Goal: Information Seeking & Learning: Learn about a topic

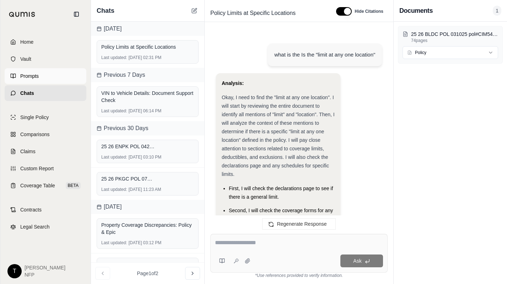
scroll to position [654, 0]
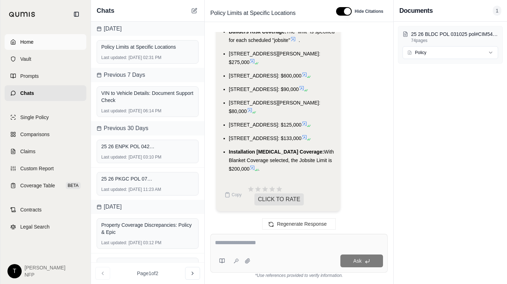
click at [27, 39] on span "Home" at bounding box center [26, 41] width 13 height 7
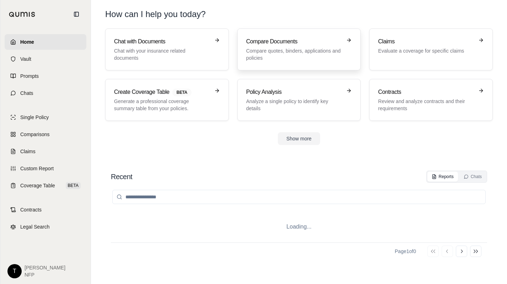
click at [274, 47] on div "Compare Documents Compare quotes, binders, applications and policies" at bounding box center [294, 49] width 96 height 24
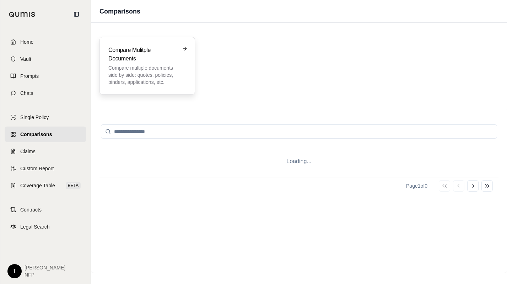
click at [141, 74] on p "Compare multiple documents side by side: quotes, policies, binders, application…" at bounding box center [142, 74] width 68 height 21
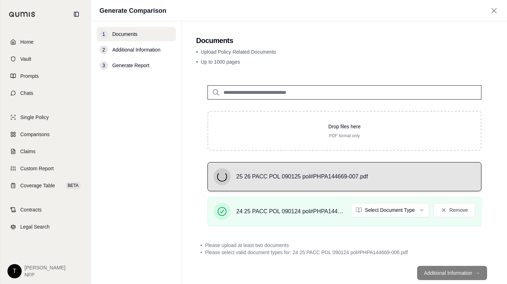
click at [451, 173] on div "25 26 PACC POL 090125 pol#PHPA144669-007.pdf" at bounding box center [344, 176] width 262 height 17
click at [419, 208] on html "Home Vault Prompts Chats Single Policy Comparisons Claims Custom Report Coverag…" at bounding box center [253, 142] width 507 height 284
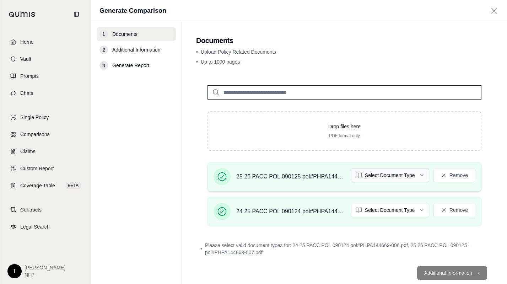
click at [418, 174] on html "Home Vault Prompts Chats Single Policy Comparisons Claims Custom Report Coverag…" at bounding box center [253, 142] width 507 height 284
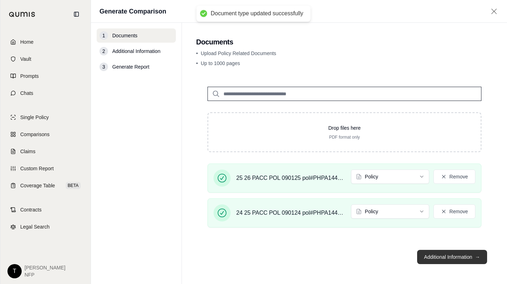
click at [437, 256] on button "Additional Information →" at bounding box center [452, 257] width 70 height 14
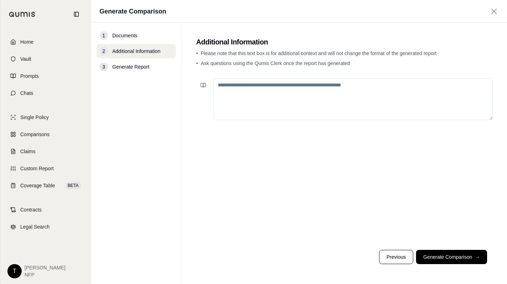
click at [241, 92] on textarea at bounding box center [353, 99] width 280 height 42
click at [436, 252] on button "Generate Comparison →" at bounding box center [451, 257] width 71 height 14
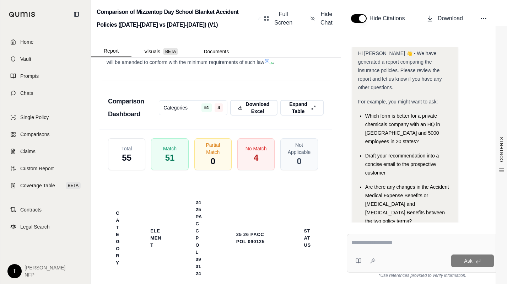
scroll to position [2131, 0]
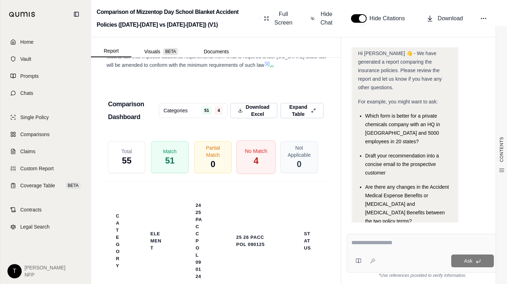
click at [249, 169] on div "No Match 4" at bounding box center [255, 157] width 39 height 34
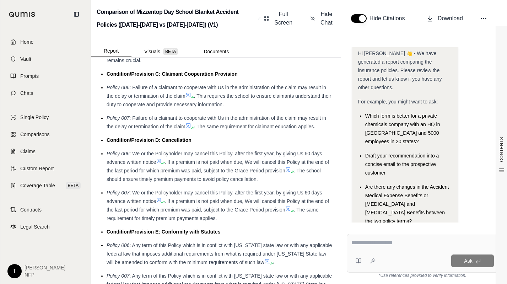
scroll to position [1882, 0]
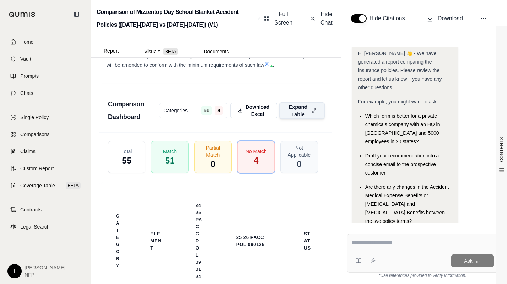
click at [311, 114] on icon at bounding box center [313, 110] width 5 height 7
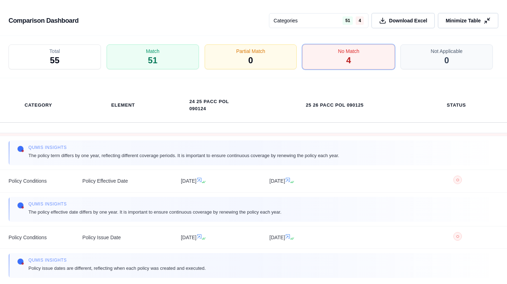
scroll to position [94, 0]
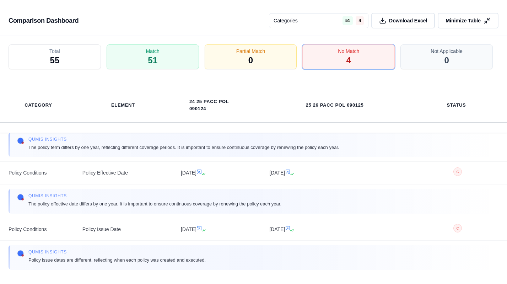
click at [338, 57] on div "No Match 4" at bounding box center [348, 56] width 92 height 25
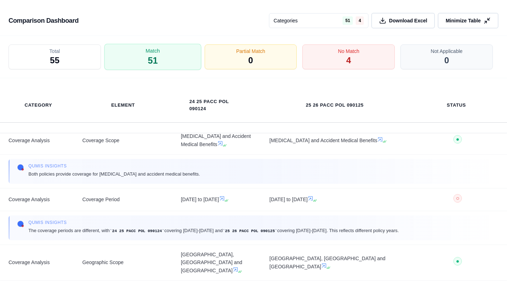
click at [156, 55] on span "51" at bounding box center [153, 61] width 10 height 12
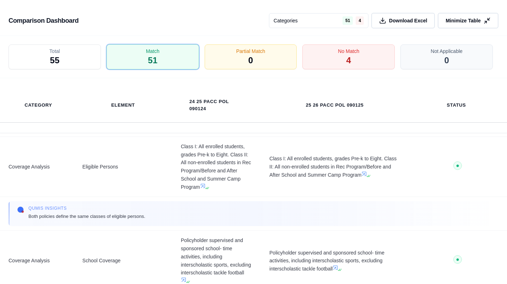
scroll to position [343, 0]
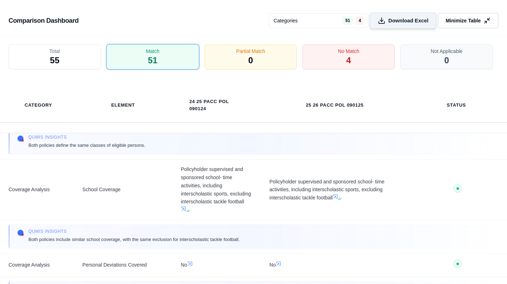
click at [398, 20] on span "Download Excel" at bounding box center [408, 20] width 40 height 7
drag, startPoint x: 166, startPoint y: 277, endPoint x: 166, endPoint y: 273, distance: 3.9
click at [486, 21] on polyline at bounding box center [485, 22] width 2 height 2
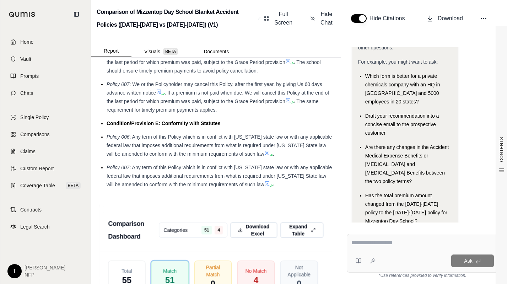
scroll to position [2117, 0]
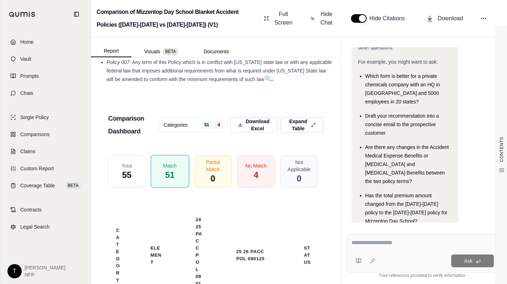
click at [376, 242] on textarea at bounding box center [422, 242] width 142 height 9
click at [354, 248] on div "**********" at bounding box center [422, 243] width 142 height 11
click at [439, 241] on textarea "**********" at bounding box center [422, 242] width 142 height 9
paste textarea "**********"
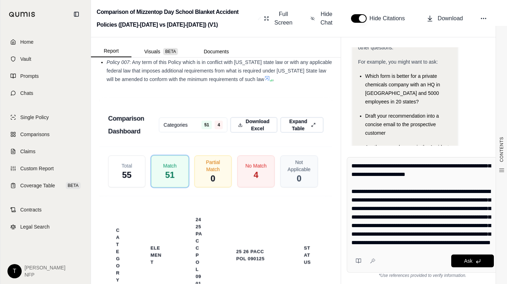
scroll to position [68, 0]
click at [381, 174] on textarea "**********" at bounding box center [422, 204] width 142 height 85
click at [398, 217] on textarea "**********" at bounding box center [422, 204] width 142 height 85
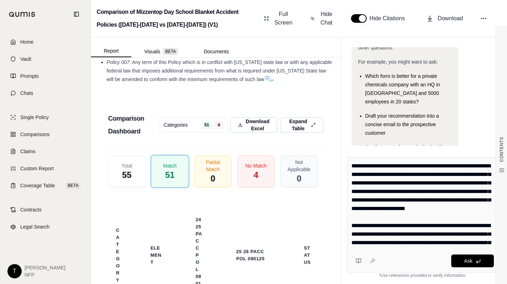
click at [360, 226] on textarea "**********" at bounding box center [422, 204] width 142 height 85
type textarea "**********"
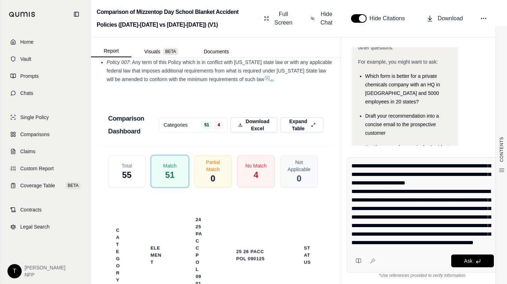
click at [479, 243] on textarea "**********" at bounding box center [422, 204] width 142 height 85
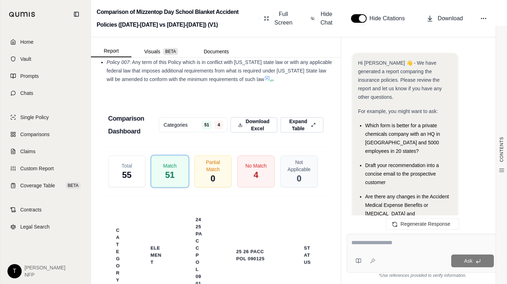
scroll to position [1772, 0]
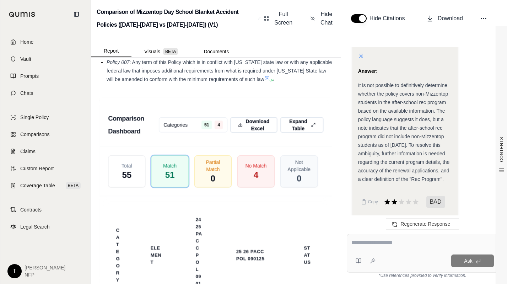
click at [357, 243] on textarea at bounding box center [422, 242] width 142 height 9
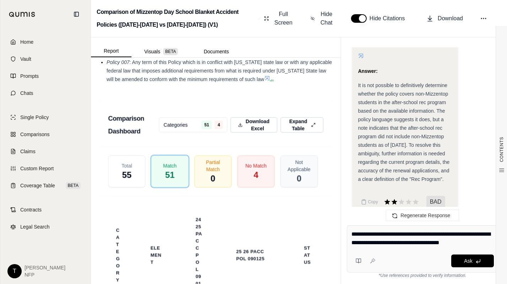
type textarea "**********"
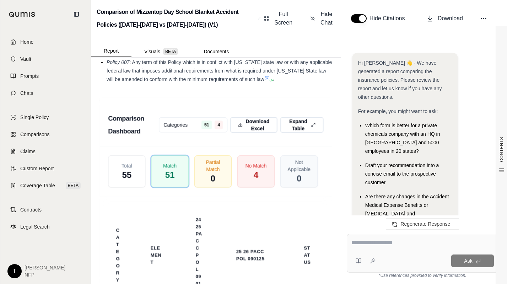
scroll to position [2533, 0]
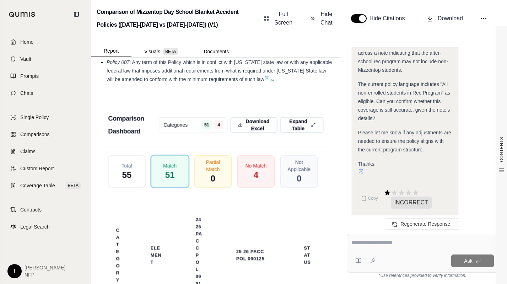
drag, startPoint x: 358, startPoint y: 130, endPoint x: 361, endPoint y: 115, distance: 15.6
drag, startPoint x: 380, startPoint y: 101, endPoint x: 362, endPoint y: 88, distance: 21.9
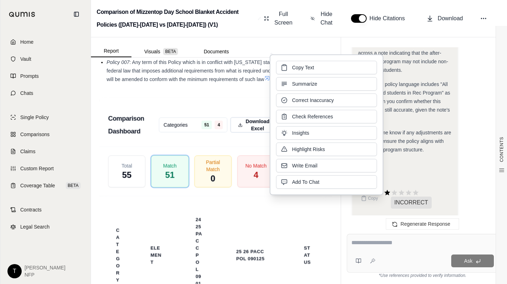
drag, startPoint x: 362, startPoint y: 88, endPoint x: 401, endPoint y: 107, distance: 43.4
click at [401, 159] on div "Thanks," at bounding box center [405, 167] width 94 height 17
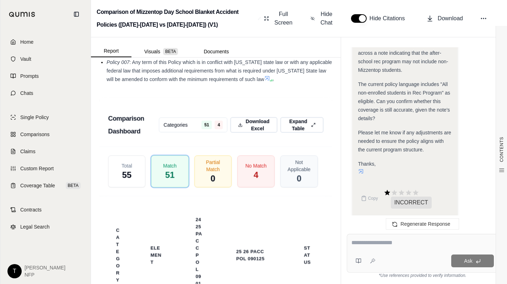
scroll to position [2498, 0]
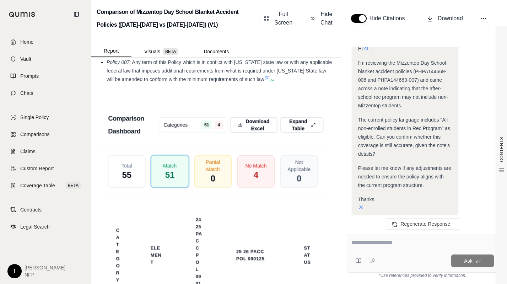
click at [384, 195] on div "Thanks," at bounding box center [405, 203] width 94 height 17
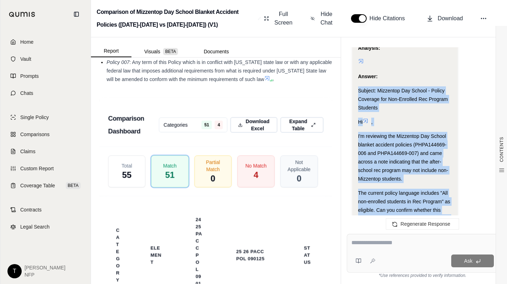
scroll to position [2344, 0]
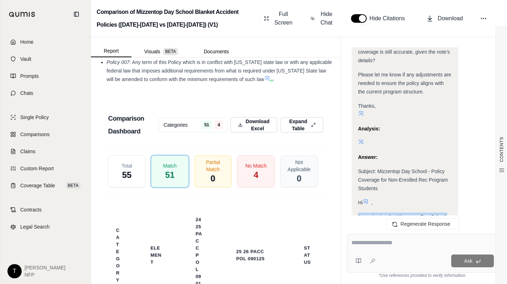
drag, startPoint x: 380, startPoint y: 138, endPoint x: 354, endPoint y: 154, distance: 30.6
click at [354, 154] on div "Okay, I need to craft a concise email to the account manager, referencing the n…" at bounding box center [404, 81] width 105 height 761
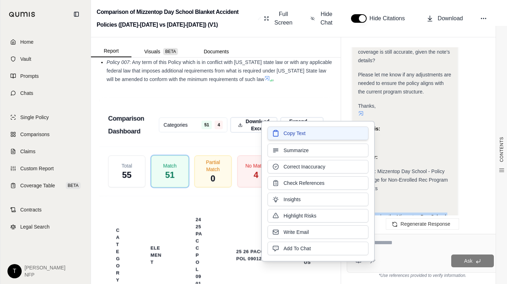
click at [289, 134] on span "Copy Text" at bounding box center [294, 133] width 22 height 7
